Goal: Information Seeking & Learning: Learn about a topic

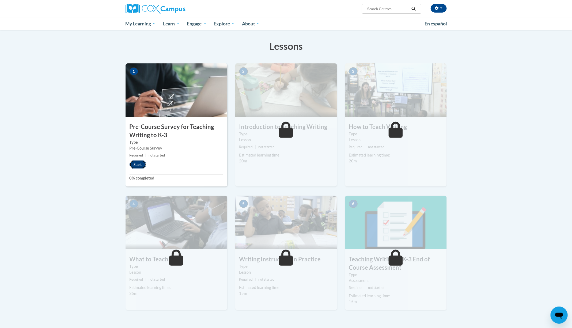
click at [139, 166] on button "Start" at bounding box center [137, 164] width 17 height 9
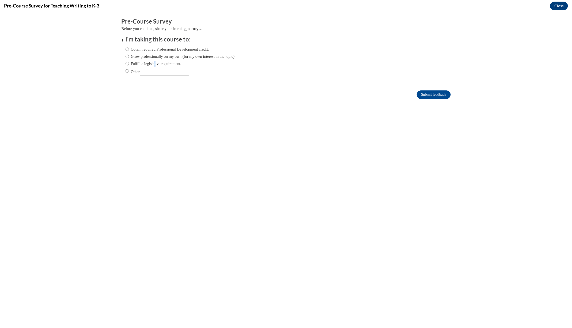
click at [156, 62] on label "Fulfill a legislative requirement." at bounding box center [153, 63] width 56 height 6
click at [149, 62] on label "Fulfill a legislative requirement." at bounding box center [153, 63] width 56 height 6
click at [129, 62] on input "Fulfill a legislative requirement." at bounding box center [126, 63] width 3 height 6
radio input "true"
click at [444, 95] on input "Submit feedback" at bounding box center [433, 94] width 34 height 9
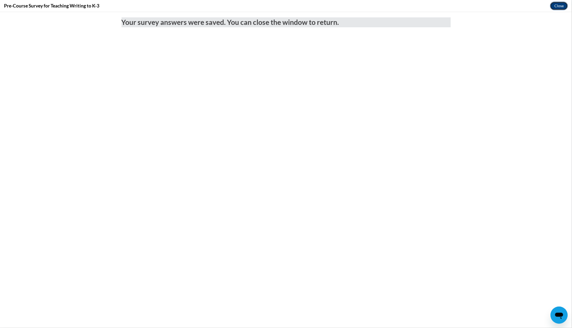
click at [557, 7] on button "Close" at bounding box center [559, 6] width 18 height 9
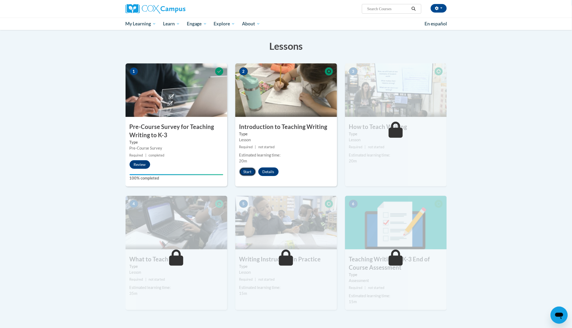
click at [244, 172] on button "Start" at bounding box center [247, 171] width 17 height 9
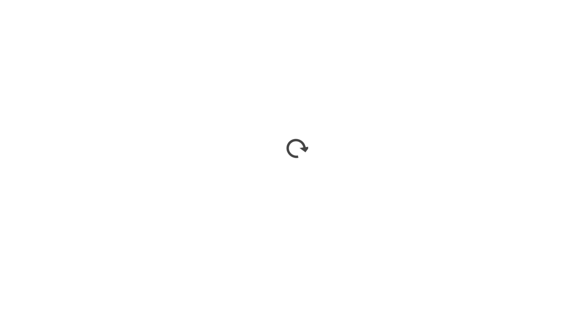
scroll to position [76, 0]
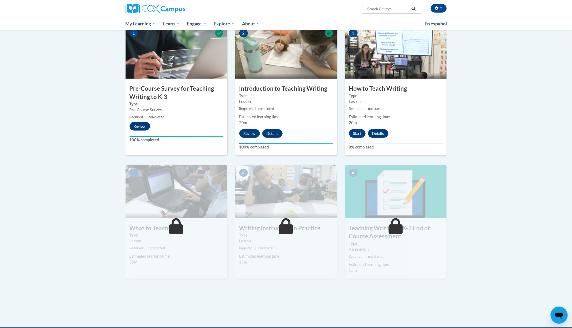
scroll to position [113, 0]
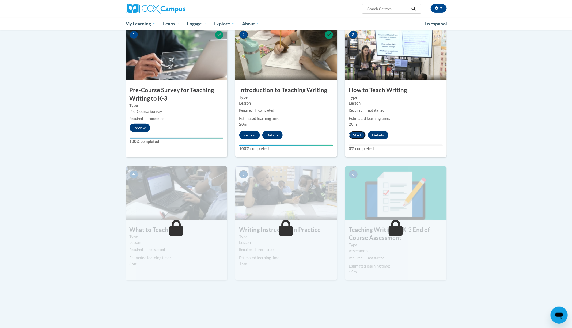
click at [355, 135] on button "Start" at bounding box center [357, 135] width 17 height 9
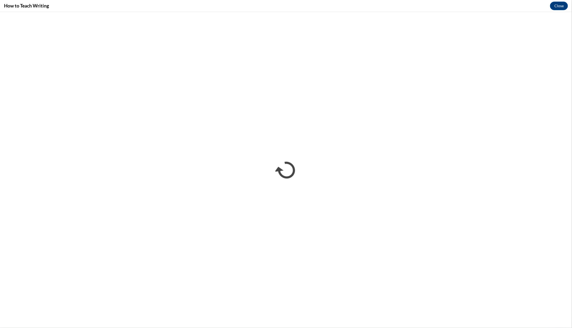
scroll to position [0, 0]
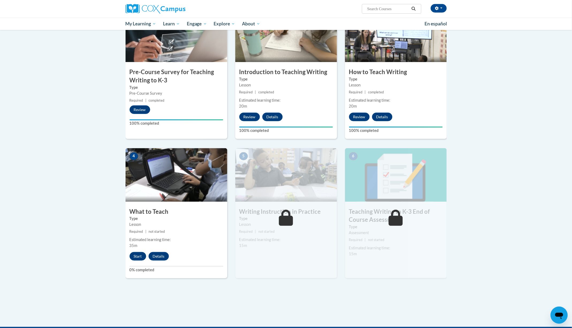
scroll to position [172, 0]
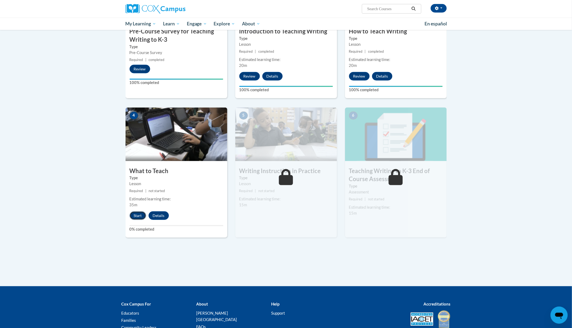
click at [137, 216] on button "Start" at bounding box center [137, 215] width 17 height 9
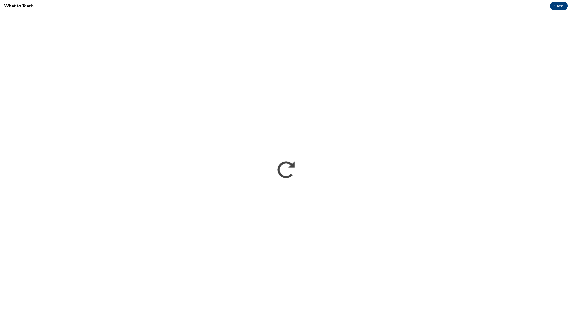
scroll to position [0, 0]
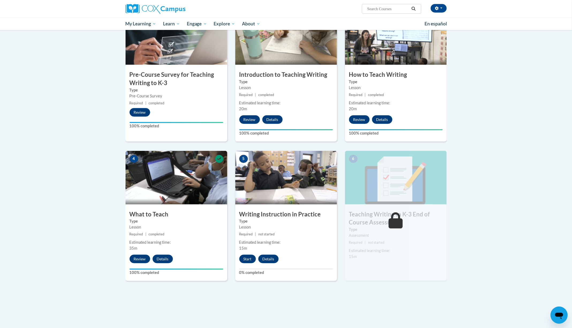
scroll to position [217, 0]
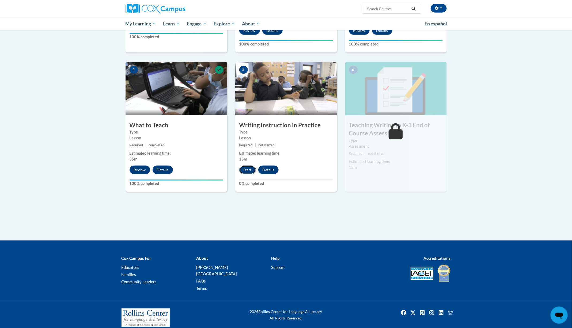
click at [248, 171] on button "Start" at bounding box center [247, 170] width 17 height 9
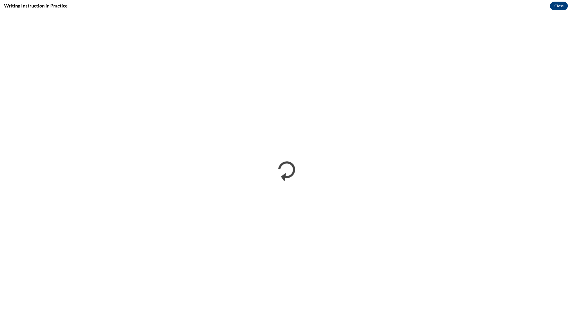
scroll to position [0, 0]
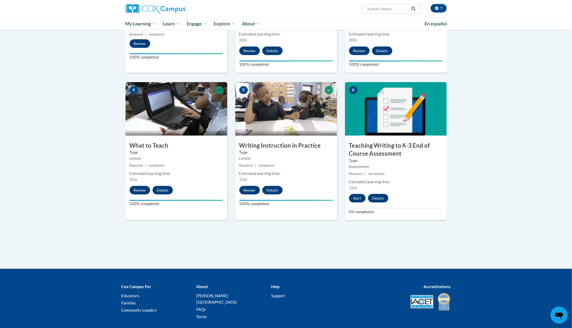
scroll to position [225, 0]
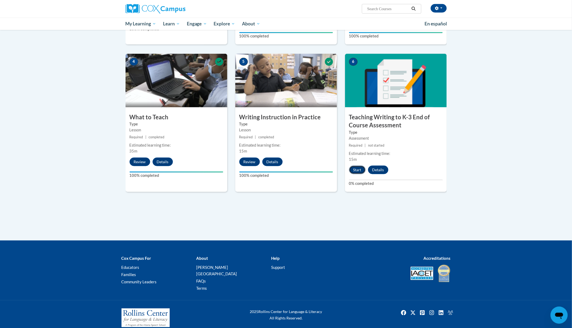
click at [359, 171] on button "Start" at bounding box center [357, 170] width 17 height 9
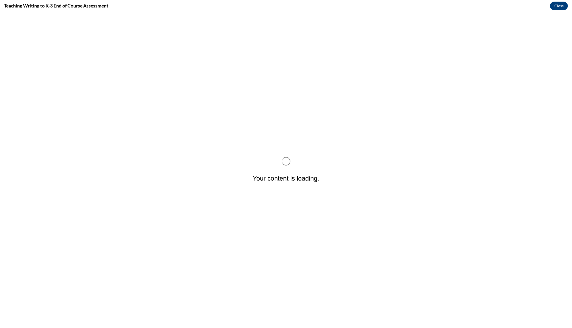
scroll to position [0, 0]
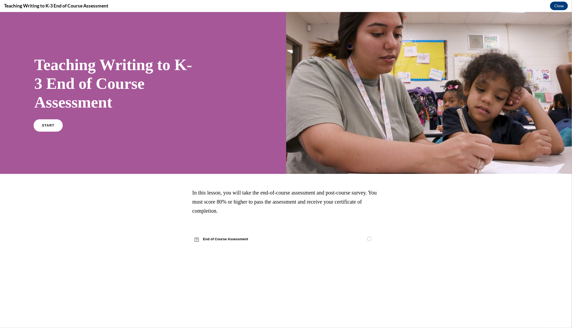
click at [55, 129] on link "START" at bounding box center [47, 125] width 29 height 12
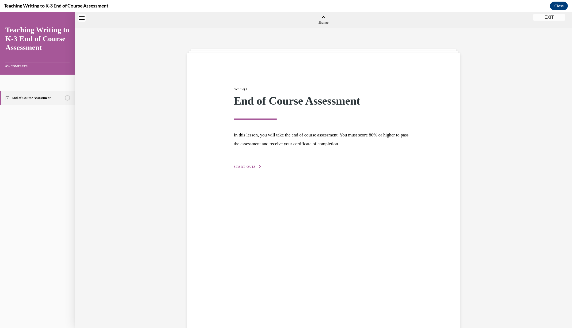
scroll to position [16, 0]
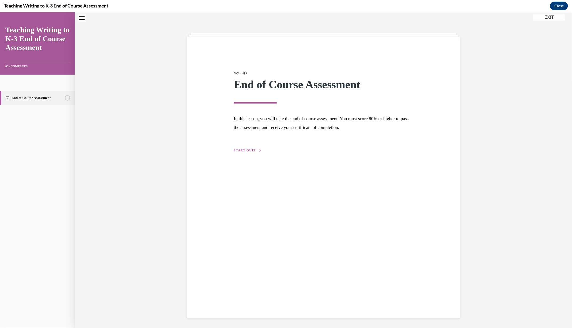
click at [244, 149] on span "START QUIZ" at bounding box center [245, 150] width 22 height 4
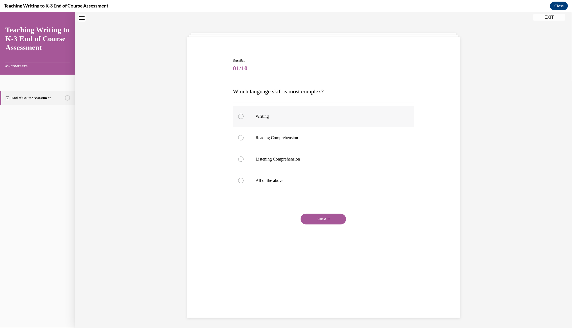
click at [255, 114] on p "Writing" at bounding box center [327, 115] width 145 height 5
click at [243, 114] on input "Writing" at bounding box center [240, 115] width 5 height 5
radio input "true"
click at [317, 220] on button "SUBMIT" at bounding box center [322, 218] width 45 height 11
click at [247, 181] on label "All of the above" at bounding box center [323, 180] width 181 height 21
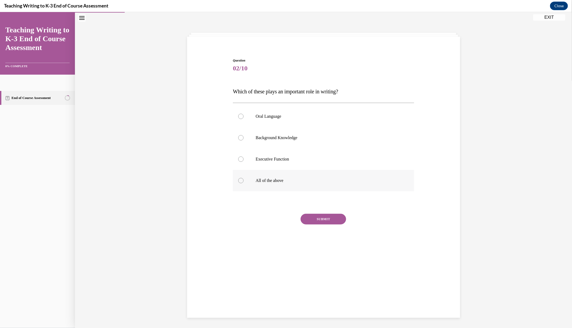
click at [243, 181] on input "All of the above" at bounding box center [240, 180] width 5 height 5
radio input "true"
click at [319, 219] on button "SUBMIT" at bounding box center [322, 218] width 45 height 11
click at [264, 178] on p "Outlining" at bounding box center [327, 179] width 145 height 5
click at [243, 178] on input "Outlining" at bounding box center [240, 179] width 5 height 5
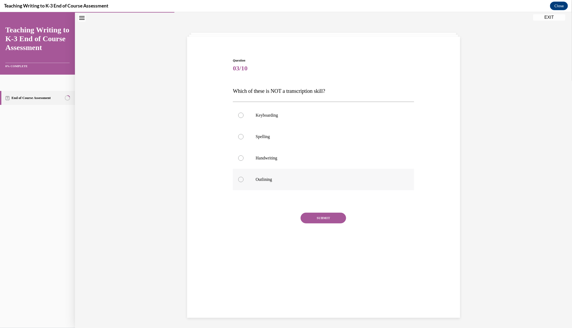
radio input "true"
click at [313, 216] on button "SUBMIT" at bounding box center [322, 217] width 45 height 11
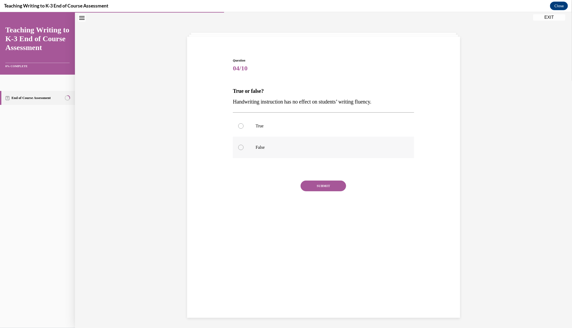
click at [248, 147] on label "False" at bounding box center [323, 146] width 181 height 21
click at [243, 147] on input "False" at bounding box center [240, 146] width 5 height 5
radio input "true"
click at [321, 186] on button "SUBMIT" at bounding box center [322, 185] width 45 height 11
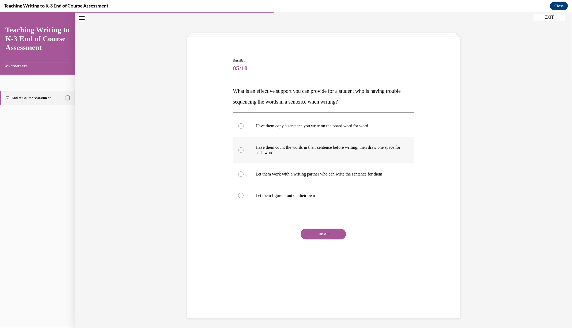
click at [276, 148] on p "Have them count the words in their sentence before writing, then draw one space…" at bounding box center [327, 149] width 145 height 11
click at [243, 148] on input "Have them count the words in their sentence before writing, then draw one space…" at bounding box center [240, 149] width 5 height 5
radio input "true"
click at [316, 233] on button "SUBMIT" at bounding box center [322, 233] width 45 height 11
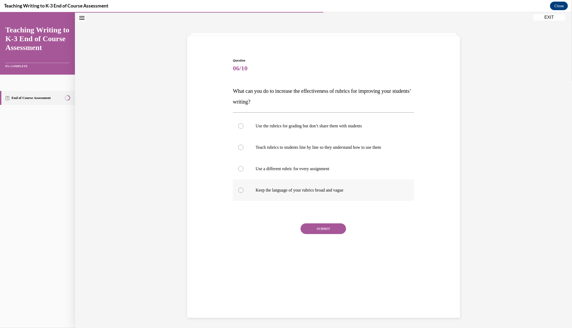
click at [254, 190] on label "Keep the language of your rubrics broad and vague" at bounding box center [323, 189] width 181 height 21
click at [243, 190] on input "Keep the language of your rubrics broad and vague" at bounding box center [240, 189] width 5 height 5
radio input "true"
click at [254, 190] on label "Keep the language of your rubrics broad and vague" at bounding box center [323, 189] width 181 height 21
click at [243, 190] on input "Keep the language of your rubrics broad and vague" at bounding box center [240, 189] width 5 height 5
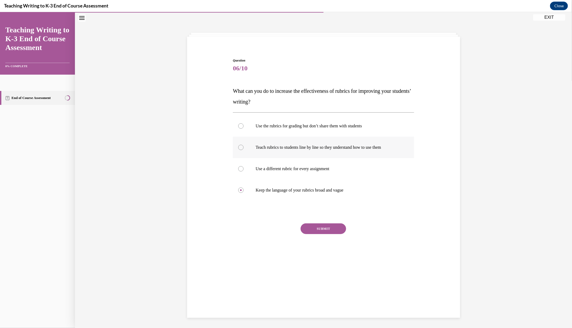
click at [250, 147] on label "Teach rubrics to students line by line so they understand how to use them" at bounding box center [323, 146] width 181 height 21
click at [243, 147] on input "Teach rubrics to students line by line so they understand how to use them" at bounding box center [240, 146] width 5 height 5
radio input "true"
click at [324, 233] on button "SUBMIT" at bounding box center [322, 228] width 45 height 11
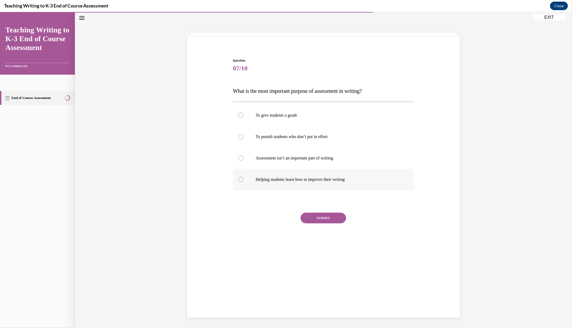
click at [264, 179] on p "Helping students learn how to improve their writing" at bounding box center [327, 179] width 145 height 5
click at [243, 179] on input "Helping students learn how to improve their writing" at bounding box center [240, 179] width 5 height 5
radio input "true"
click at [328, 219] on button "SUBMIT" at bounding box center [322, 217] width 45 height 11
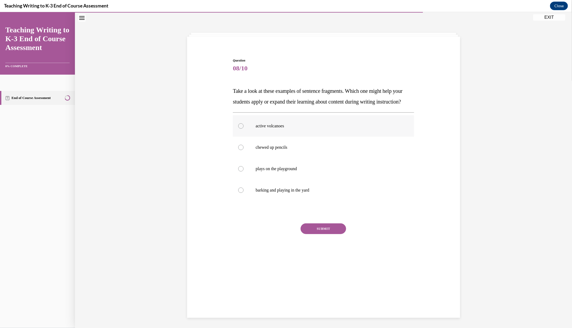
click at [272, 128] on p "active volcanoes" at bounding box center [327, 125] width 145 height 5
click at [243, 128] on input "active volcanoes" at bounding box center [240, 125] width 5 height 5
radio input "true"
click at [316, 234] on button "SUBMIT" at bounding box center [322, 228] width 45 height 11
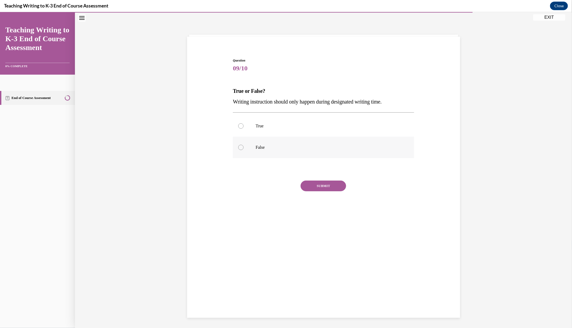
click at [259, 145] on p "False" at bounding box center [327, 146] width 145 height 5
click at [243, 145] on input "False" at bounding box center [240, 146] width 5 height 5
radio input "true"
click at [323, 186] on button "SUBMIT" at bounding box center [322, 185] width 45 height 11
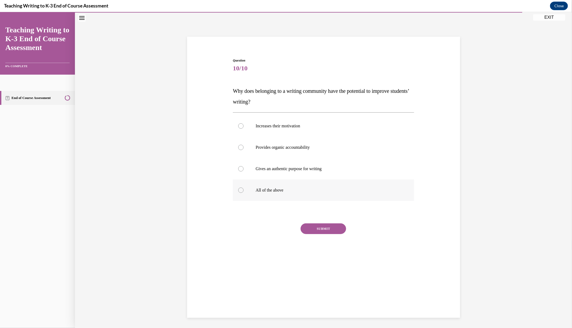
click at [261, 189] on p "All of the above" at bounding box center [327, 189] width 145 height 5
click at [243, 189] on input "All of the above" at bounding box center [240, 189] width 5 height 5
radio input "true"
click at [318, 227] on button "SUBMIT" at bounding box center [322, 228] width 45 height 11
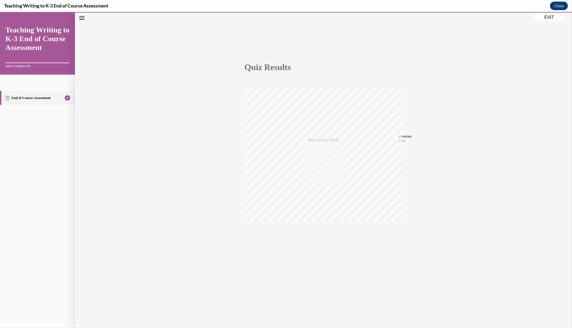
scroll to position [17, 0]
click at [541, 17] on button "EXIT" at bounding box center [549, 17] width 32 height 6
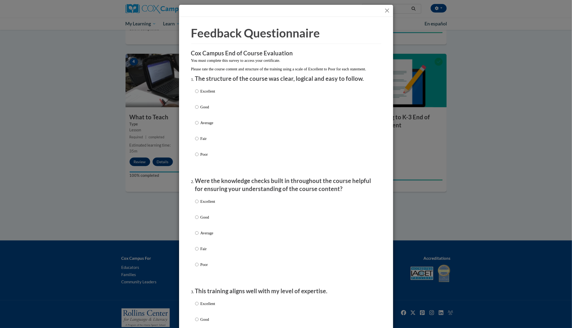
click at [205, 94] on p "Excellent" at bounding box center [207, 91] width 15 height 6
click at [198, 94] on input "Excellent" at bounding box center [196, 91] width 3 height 6
radio input "true"
click at [215, 204] on p "Excellent" at bounding box center [207, 201] width 15 height 6
click at [198, 204] on input "Excellent" at bounding box center [196, 201] width 3 height 6
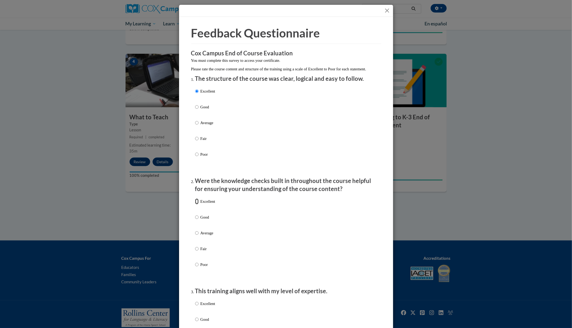
radio input "true"
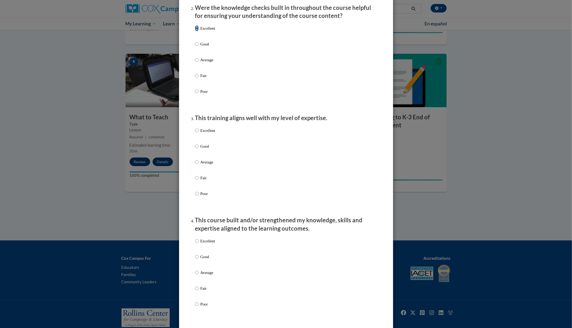
scroll to position [184, 0]
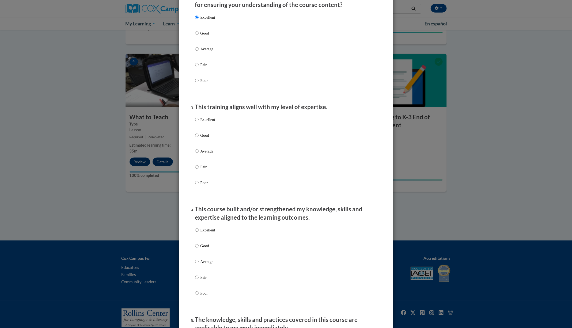
click at [203, 122] on p "Excellent" at bounding box center [207, 120] width 15 height 6
click at [198, 122] on input "Excellent" at bounding box center [196, 120] width 3 height 6
radio input "true"
click at [210, 233] on p "Excellent" at bounding box center [207, 230] width 15 height 6
click at [198, 233] on input "Excellent" at bounding box center [196, 230] width 3 height 6
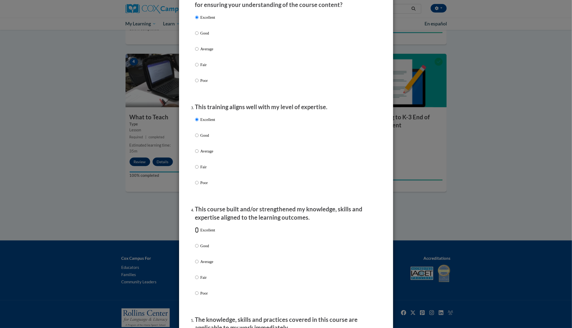
radio input "true"
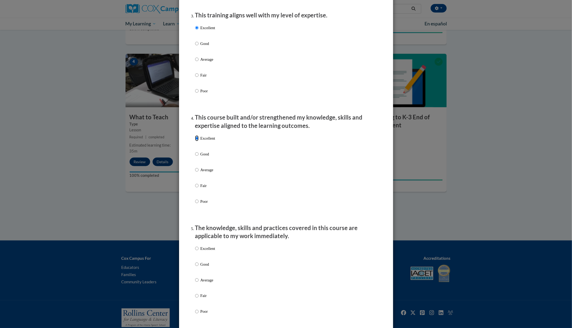
scroll to position [403, 0]
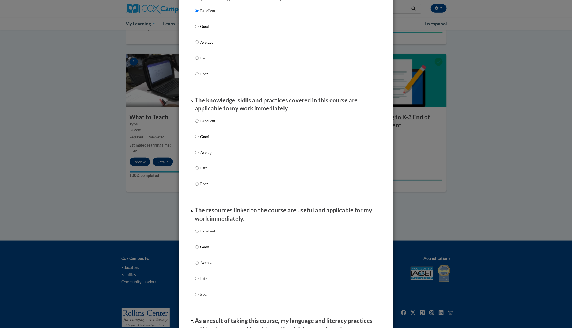
click at [201, 124] on p "Excellent" at bounding box center [207, 121] width 15 height 6
click at [198, 124] on input "Excellent" at bounding box center [196, 121] width 3 height 6
radio input "true"
click at [206, 234] on p "Excellent" at bounding box center [207, 231] width 15 height 6
click at [198, 234] on input "Excellent" at bounding box center [196, 231] width 3 height 6
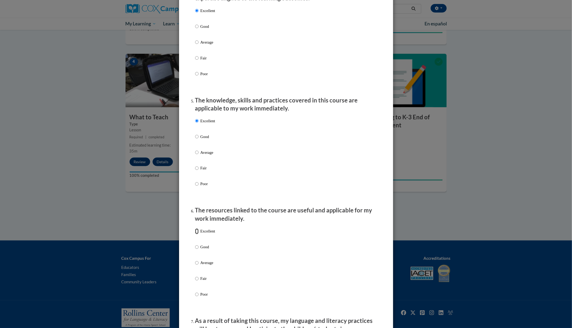
radio input "true"
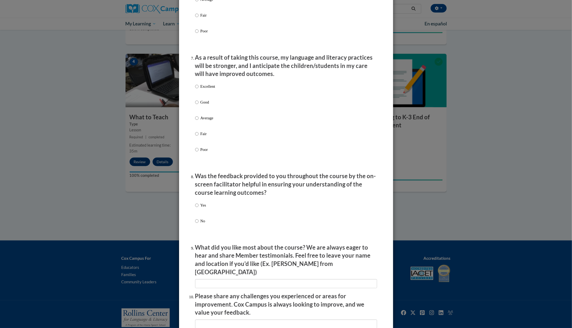
scroll to position [680, 0]
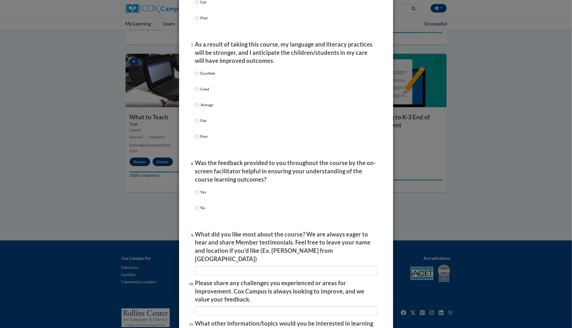
click at [202, 76] on p "Excellent" at bounding box center [207, 73] width 15 height 6
click at [198, 76] on input "Excellent" at bounding box center [196, 73] width 3 height 6
radio input "true"
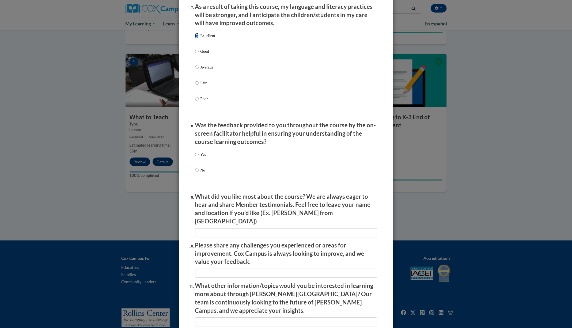
scroll to position [725, 0]
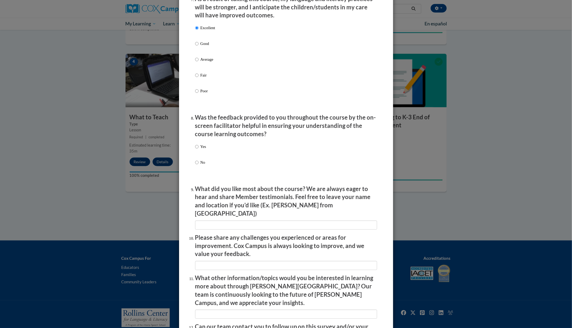
click at [200, 149] on label "Yes" at bounding box center [200, 151] width 11 height 14
click at [198, 149] on input "Yes" at bounding box center [196, 147] width 3 height 6
radio input "true"
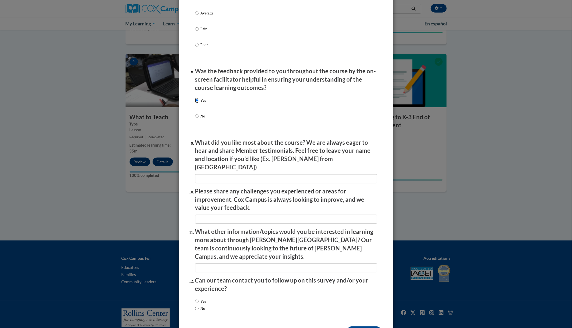
scroll to position [785, 0]
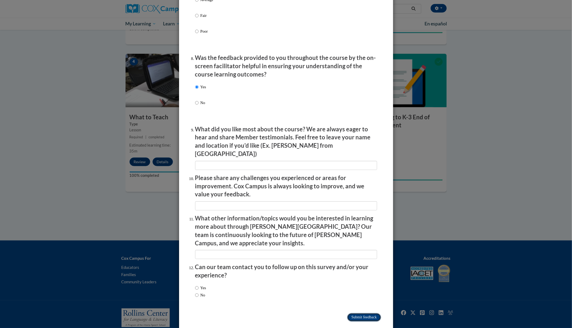
click at [367, 313] on input "Submit feedback" at bounding box center [364, 317] width 34 height 9
